Goal: Task Accomplishment & Management: Complete application form

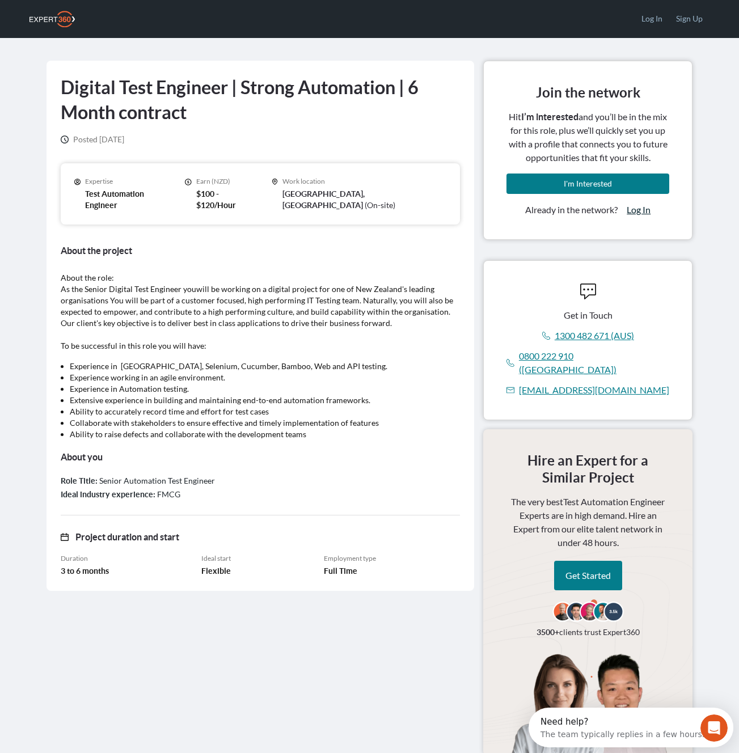
click at [645, 211] on link "Log In" at bounding box center [639, 210] width 24 height 14
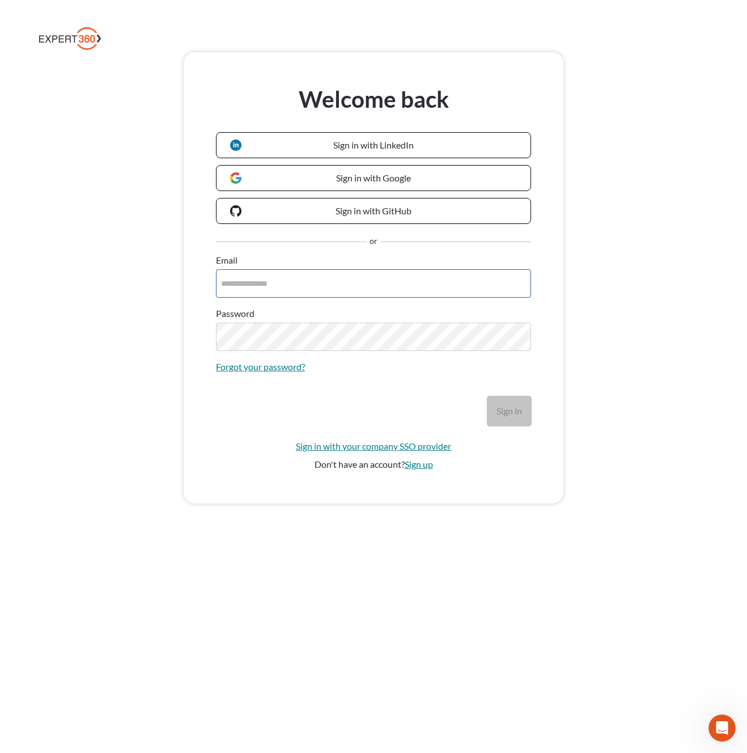
click at [286, 286] on input "Email" at bounding box center [373, 283] width 315 height 28
type input "**********"
click at [488, 396] on button "Sign in" at bounding box center [510, 410] width 44 height 29
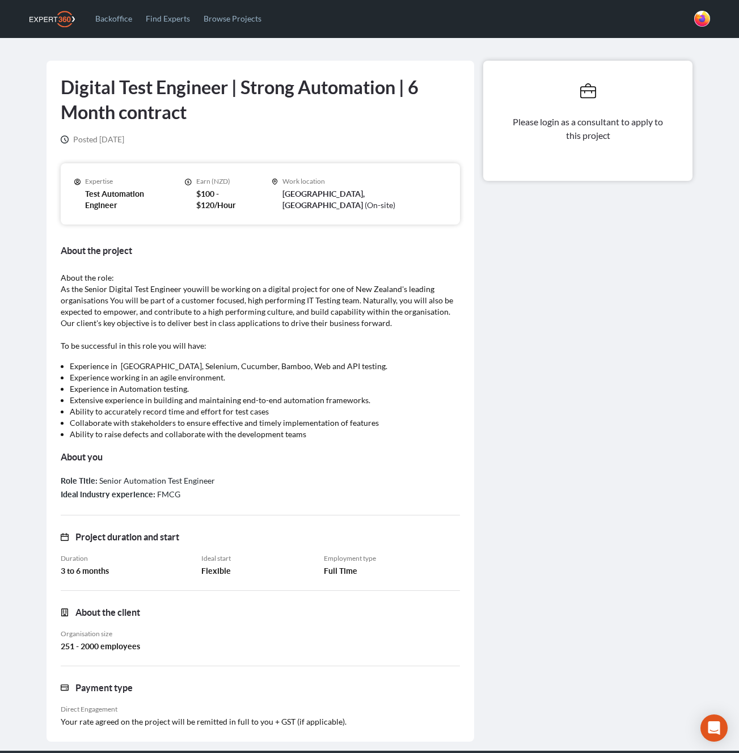
click at [599, 347] on div "Please login as a consultant to apply to this project" at bounding box center [588, 401] width 218 height 681
click at [604, 380] on div "Please login as a consultant to apply to this project" at bounding box center [588, 401] width 218 height 681
